Goal: Task Accomplishment & Management: Manage account settings

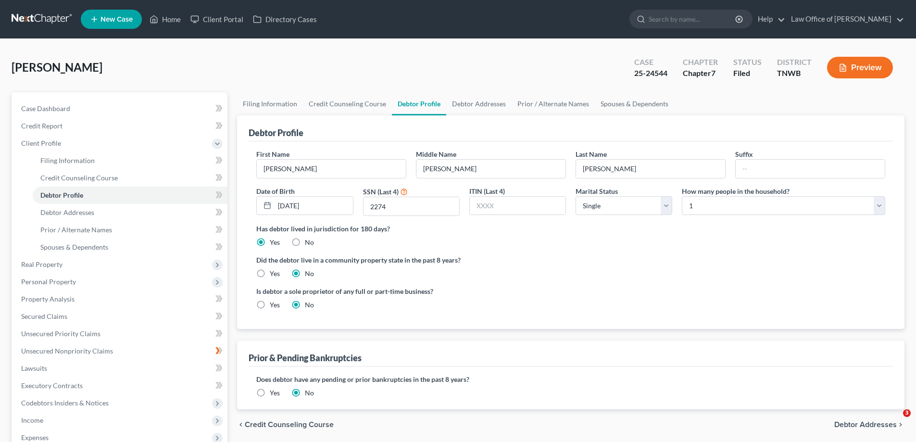
select select "0"
click at [167, 18] on link "Home" at bounding box center [165, 19] width 41 height 17
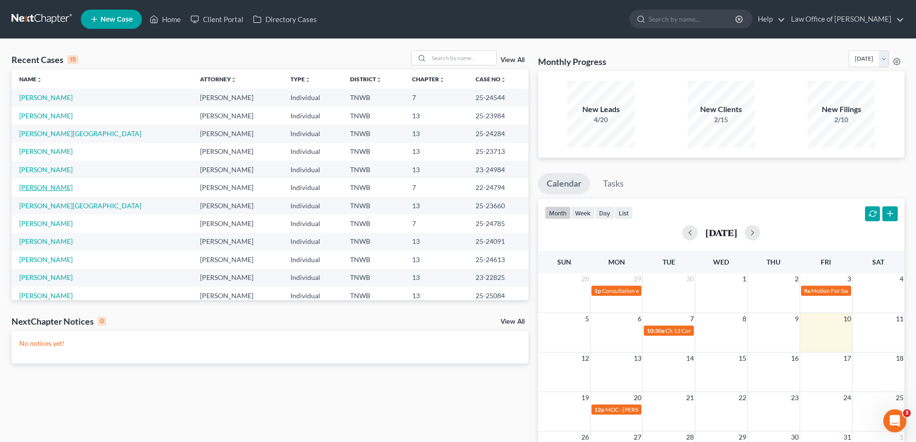
drag, startPoint x: 61, startPoint y: 187, endPoint x: 67, endPoint y: 189, distance: 6.5
click at [62, 187] on link "[PERSON_NAME]" at bounding box center [45, 187] width 53 height 8
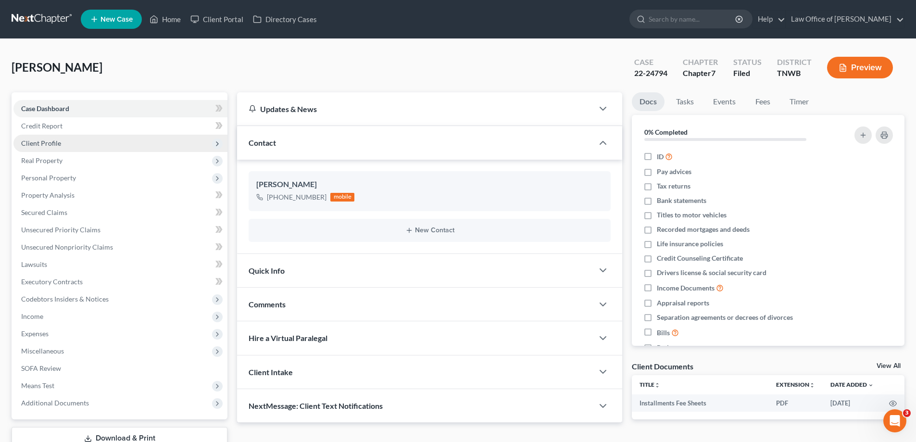
click at [50, 143] on span "Client Profile" at bounding box center [41, 143] width 40 height 8
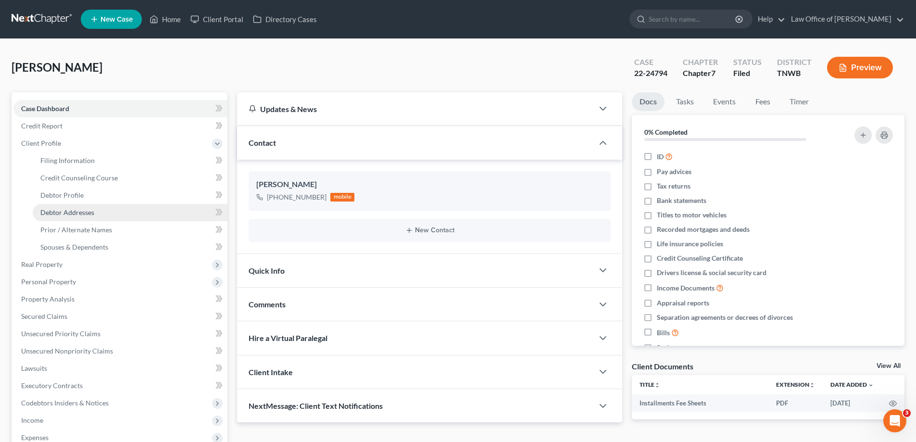
click at [46, 209] on span "Debtor Addresses" at bounding box center [67, 212] width 54 height 8
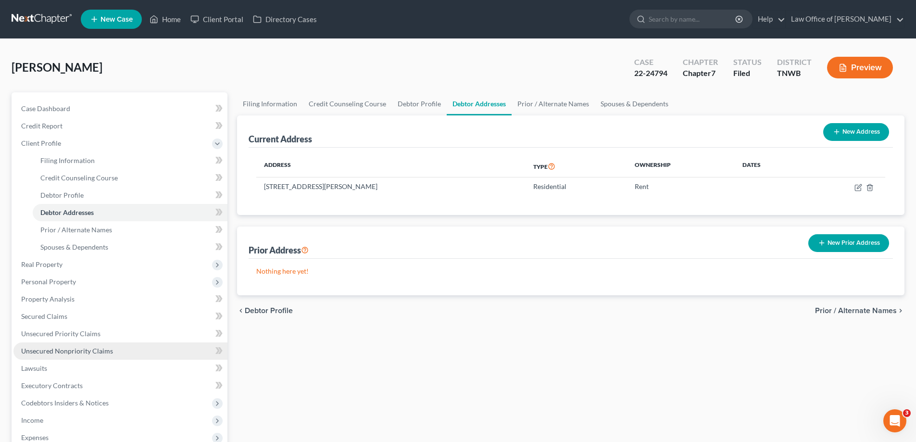
click at [89, 351] on span "Unsecured Nonpriority Claims" at bounding box center [67, 351] width 92 height 8
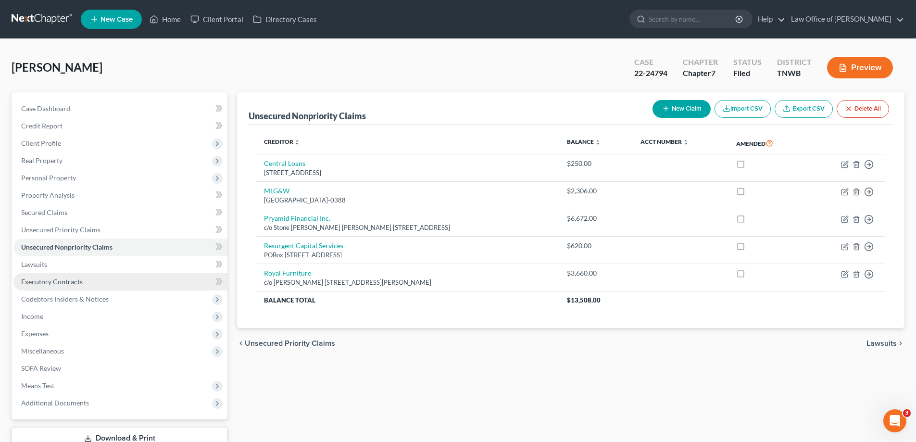
click at [52, 282] on span "Executory Contracts" at bounding box center [52, 281] width 62 height 8
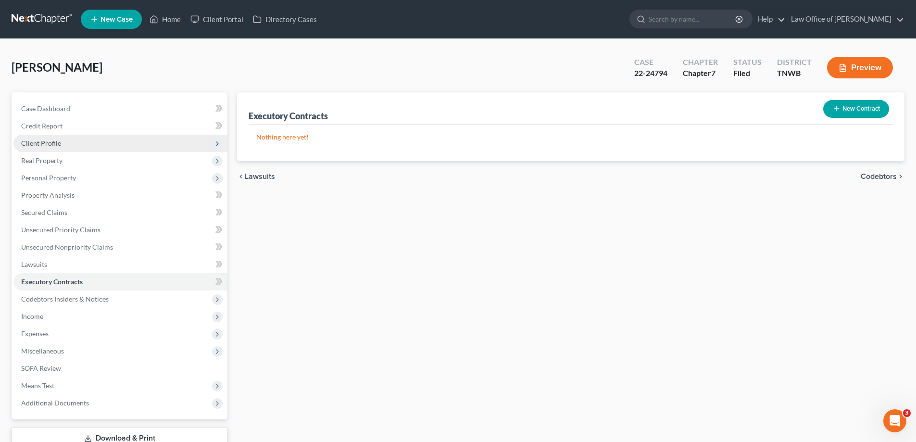
click at [61, 140] on span "Client Profile" at bounding box center [120, 143] width 214 height 17
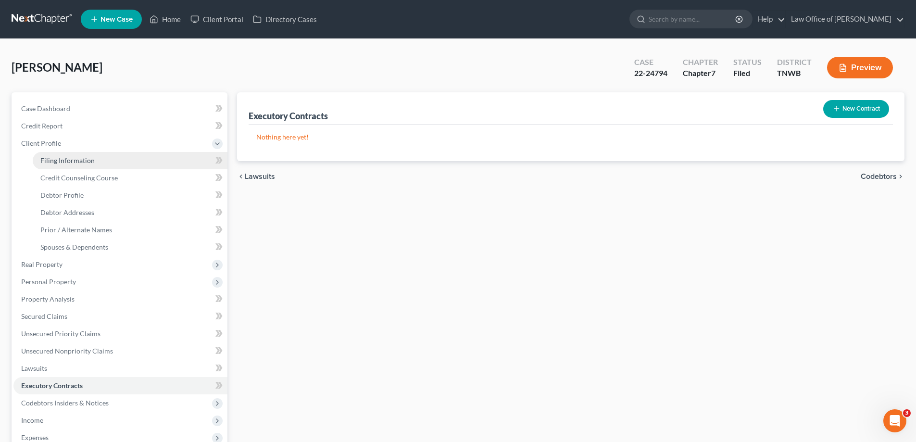
click at [83, 159] on span "Filing Information" at bounding box center [67, 160] width 54 height 8
select select "1"
select select "0"
select select "76"
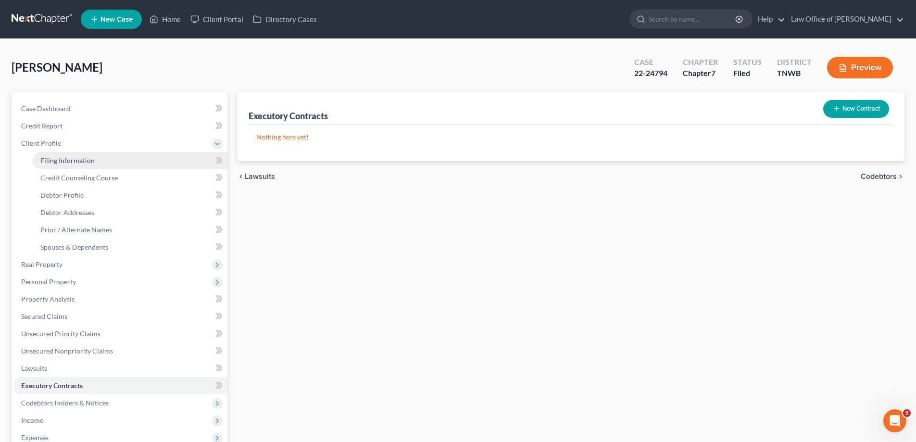
select select "0"
select select "44"
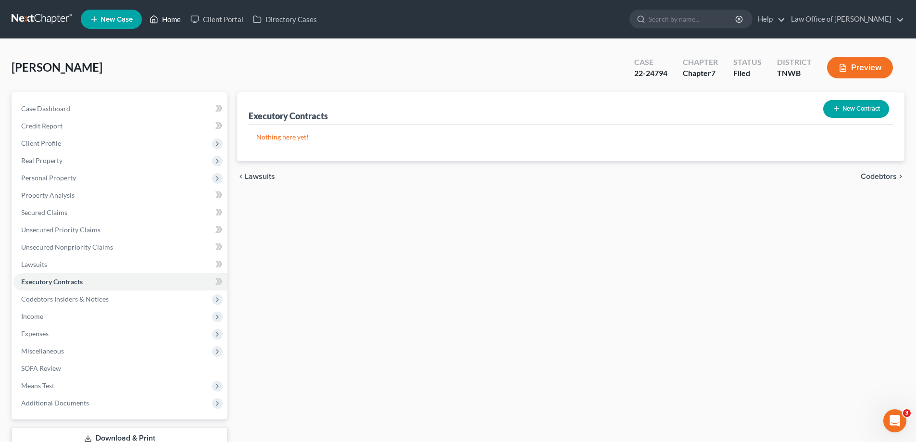
click at [173, 15] on link "Home" at bounding box center [165, 19] width 41 height 17
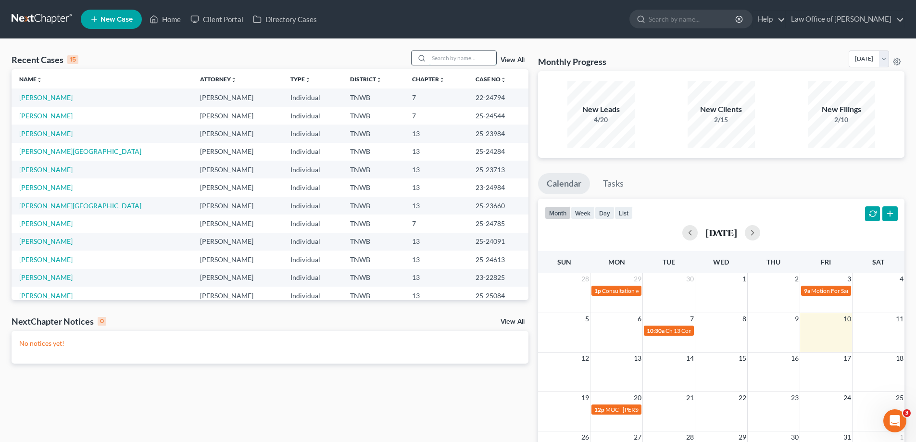
click at [442, 61] on input "search" at bounding box center [462, 58] width 67 height 14
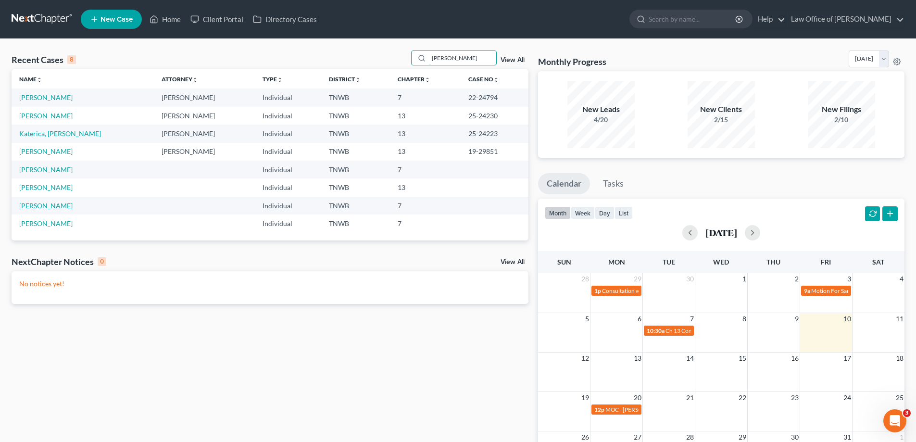
type input "[PERSON_NAME]"
click at [34, 116] on link "[PERSON_NAME]" at bounding box center [45, 116] width 53 height 8
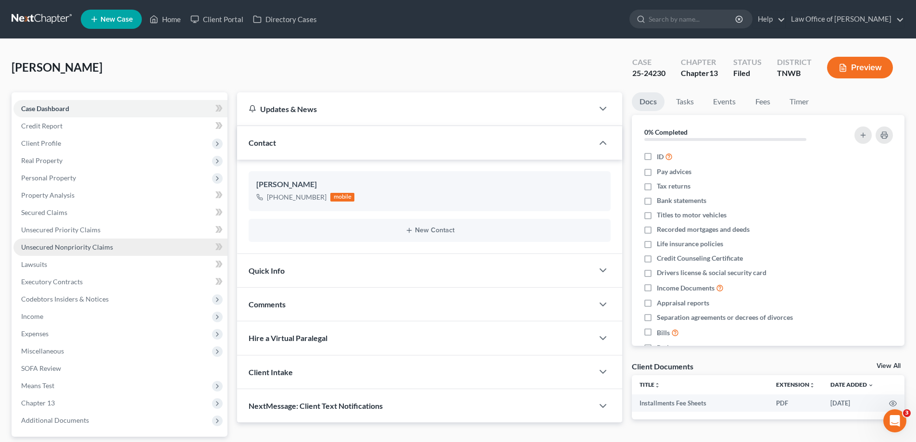
click at [78, 244] on span "Unsecured Nonpriority Claims" at bounding box center [67, 247] width 92 height 8
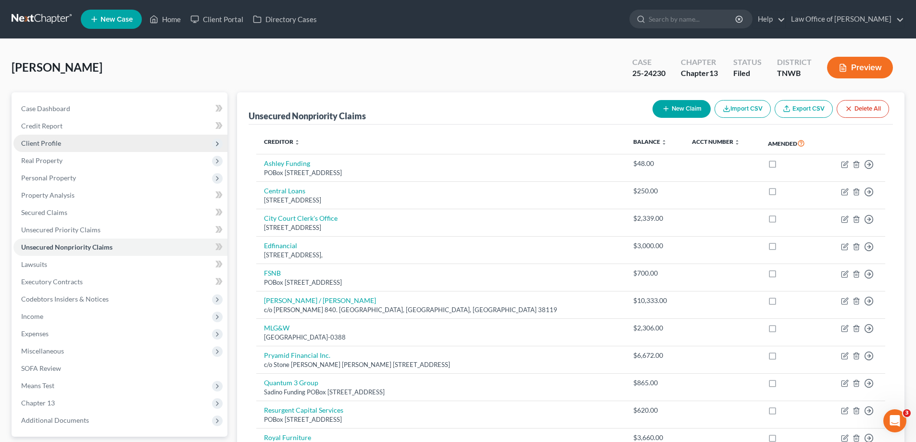
click at [50, 139] on span "Client Profile" at bounding box center [41, 143] width 40 height 8
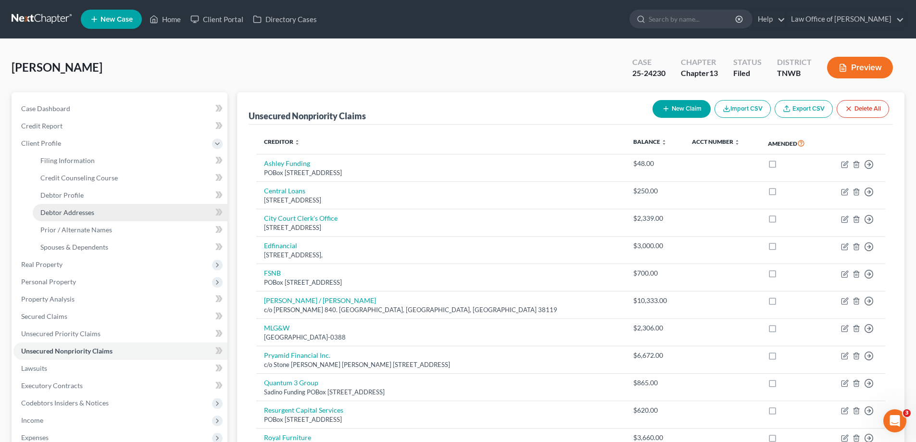
click at [85, 214] on span "Debtor Addresses" at bounding box center [67, 212] width 54 height 8
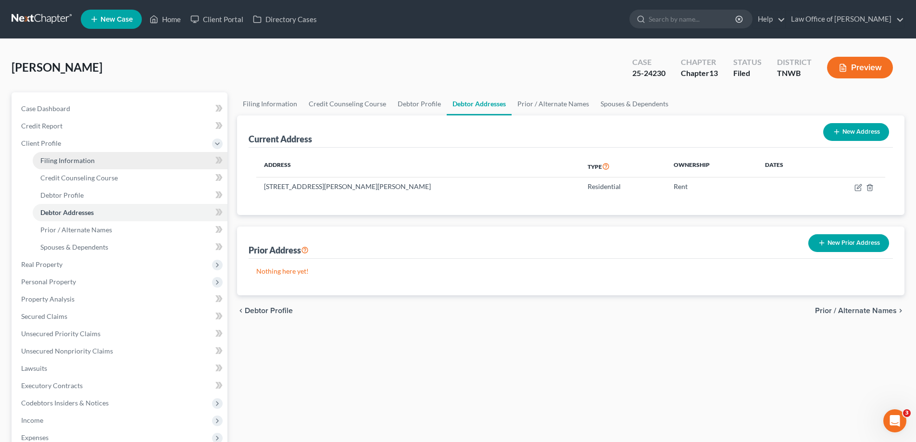
click at [70, 153] on link "Filing Information" at bounding box center [130, 160] width 195 height 17
select select "1"
select select "0"
select select "3"
select select "76"
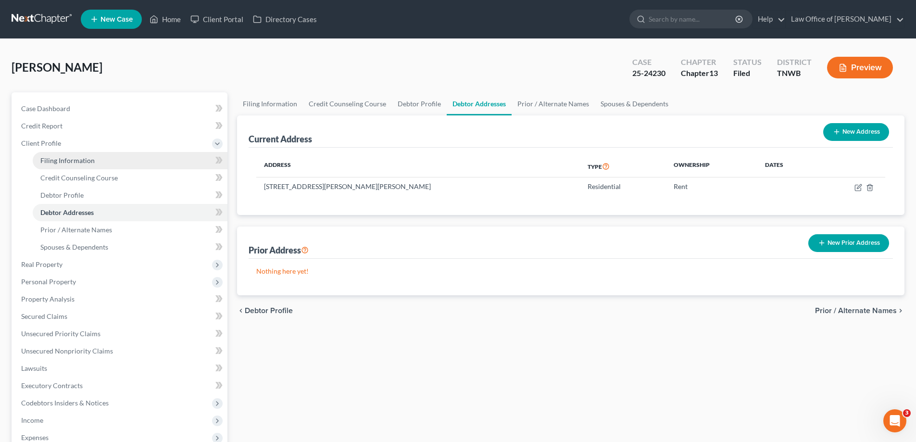
select select "0"
select select "44"
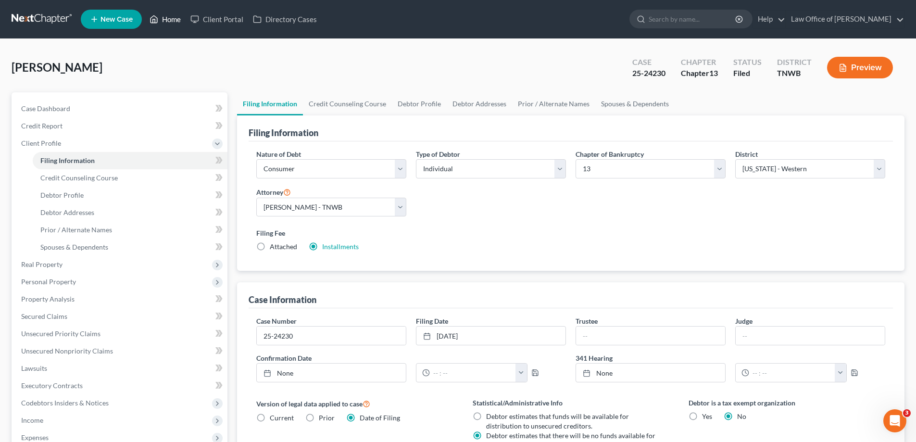
click at [176, 21] on link "Home" at bounding box center [165, 19] width 41 height 17
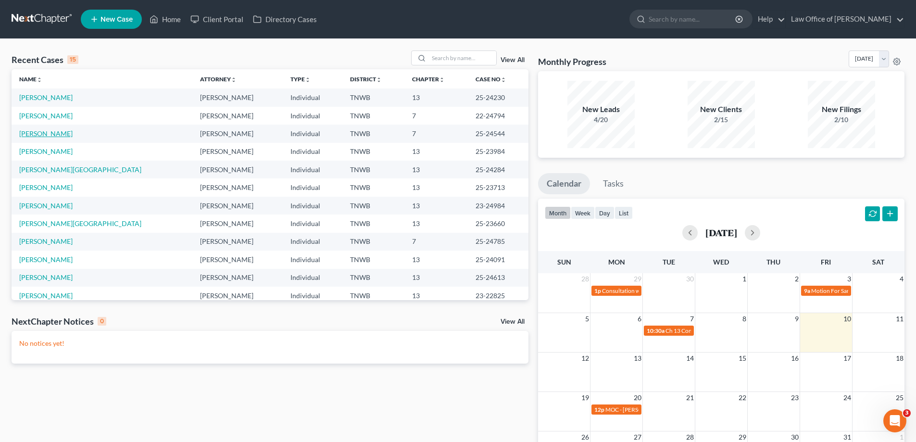
click at [42, 133] on link "[PERSON_NAME]" at bounding box center [45, 133] width 53 height 8
select select "2"
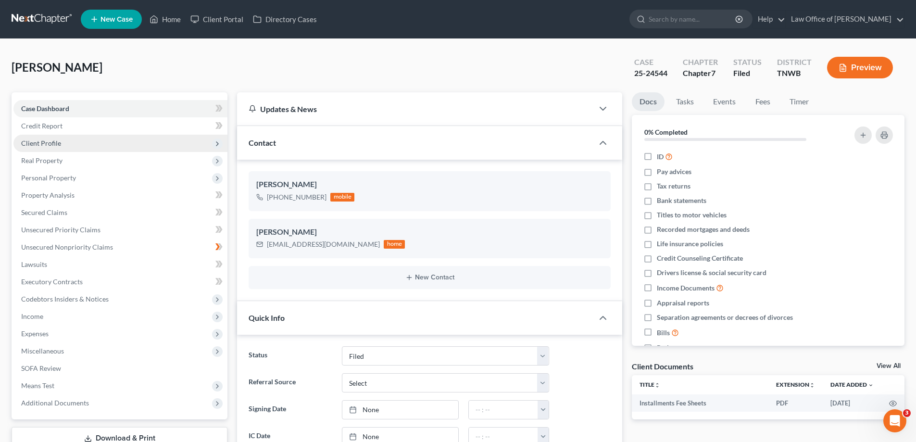
drag, startPoint x: 48, startPoint y: 141, endPoint x: 52, endPoint y: 149, distance: 9.1
click at [49, 141] on span "Client Profile" at bounding box center [41, 143] width 40 height 8
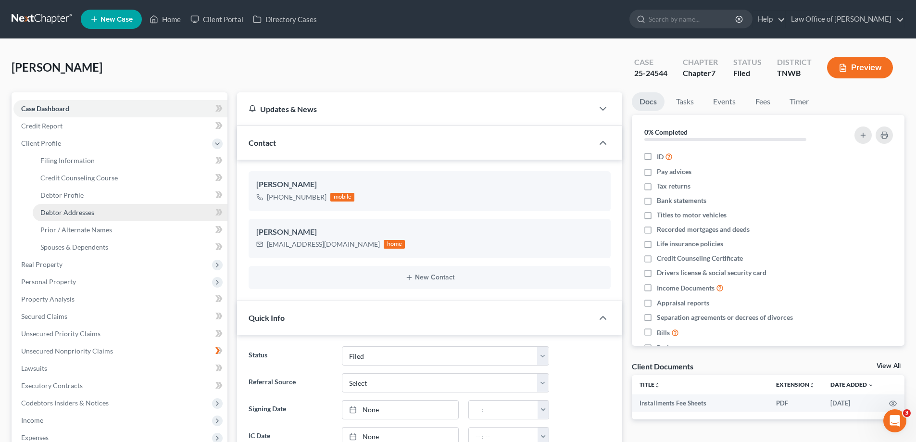
click at [78, 212] on span "Debtor Addresses" at bounding box center [67, 212] width 54 height 8
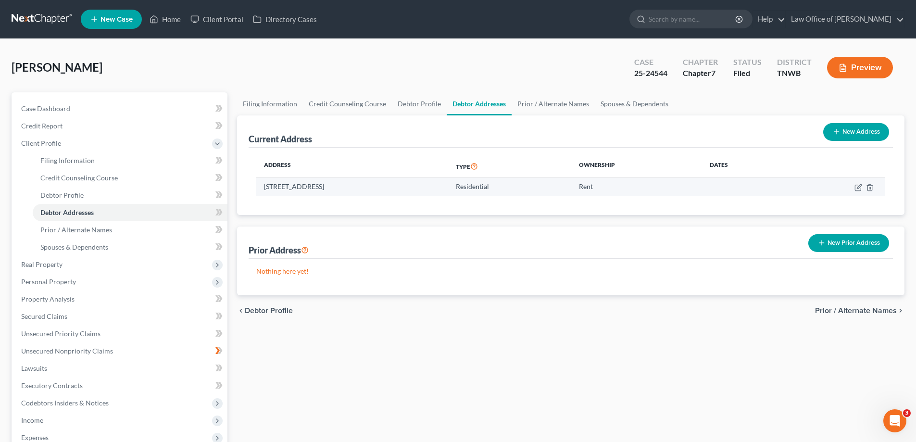
drag, startPoint x: 427, startPoint y: 186, endPoint x: 262, endPoint y: 185, distance: 164.9
click at [262, 185] on td "[STREET_ADDRESS]" at bounding box center [352, 186] width 192 height 18
click at [858, 188] on icon "button" at bounding box center [859, 186] width 4 height 4
select select "44"
select select "0"
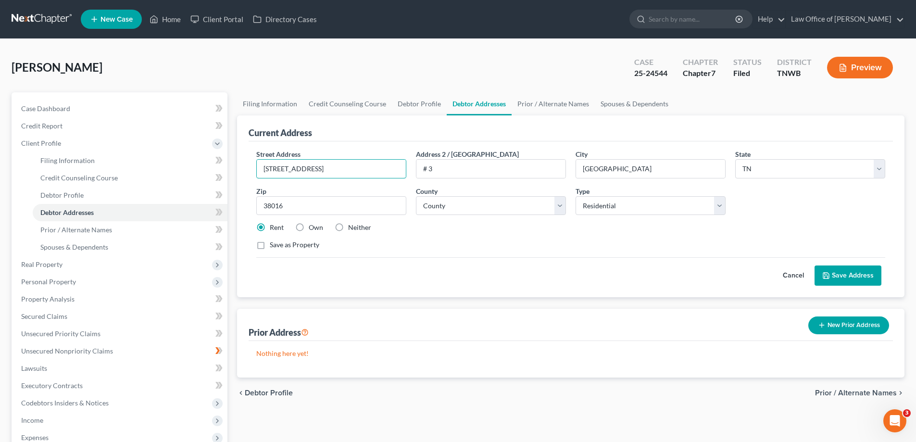
drag, startPoint x: 371, startPoint y: 172, endPoint x: 245, endPoint y: 172, distance: 125.5
click at [245, 172] on div "Current Address Street Address * [STREET_ADDRESS] * [GEOGRAPHIC_DATA] * State […" at bounding box center [570, 206] width 667 height 182
type input "1970 [PERSON_NAME]"
click at [442, 165] on input "# 3" at bounding box center [490, 169] width 149 height 18
type input "#"
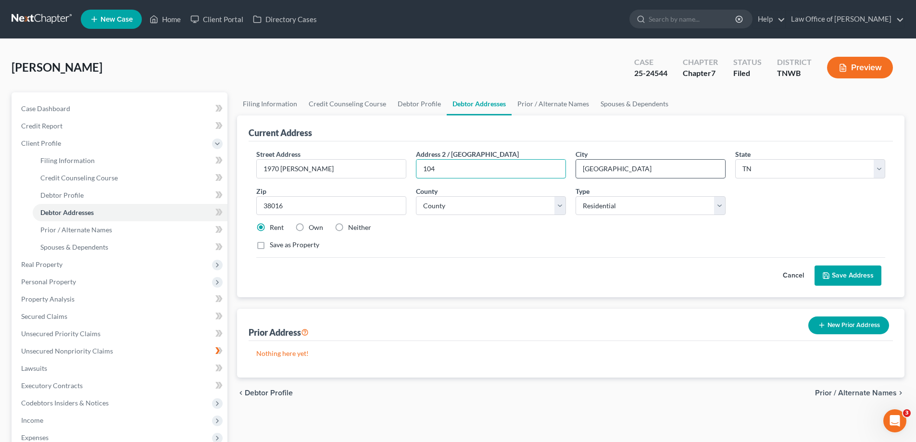
type input "104"
click at [684, 162] on input "[GEOGRAPHIC_DATA]" at bounding box center [650, 169] width 149 height 18
type input "M"
type input "[PERSON_NAME]"
click at [842, 271] on button "Save Address" at bounding box center [847, 275] width 67 height 20
